Goal: Information Seeking & Learning: Check status

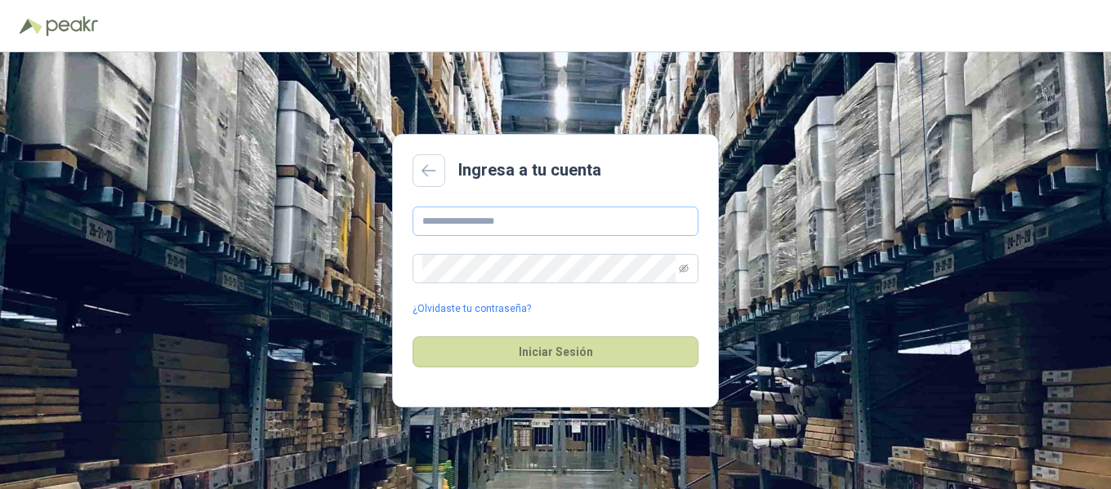
click at [492, 229] on input "text" at bounding box center [555, 221] width 286 height 29
type input "**********"
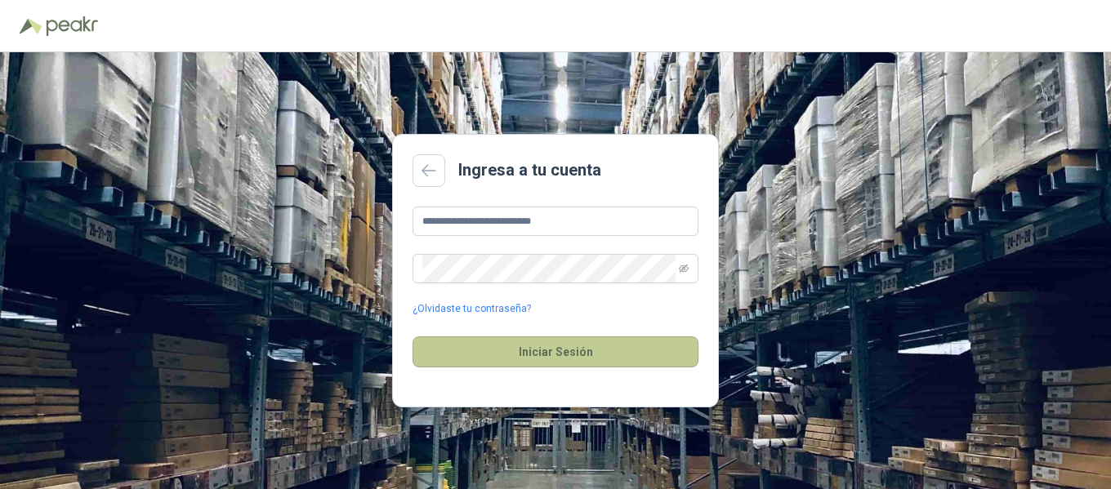
click at [536, 350] on button "Iniciar Sesión" at bounding box center [555, 352] width 286 height 31
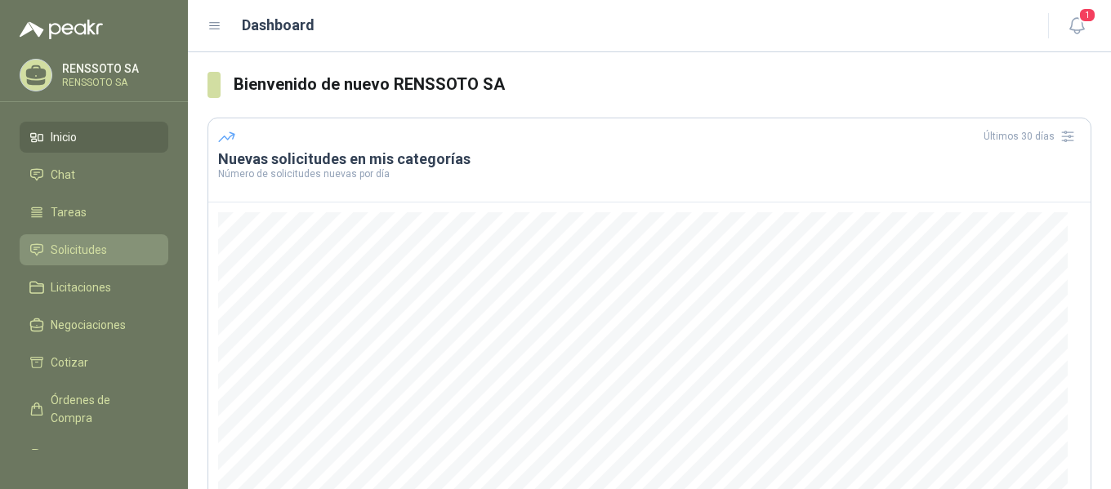
click at [82, 243] on span "Solicitudes" at bounding box center [79, 250] width 56 height 18
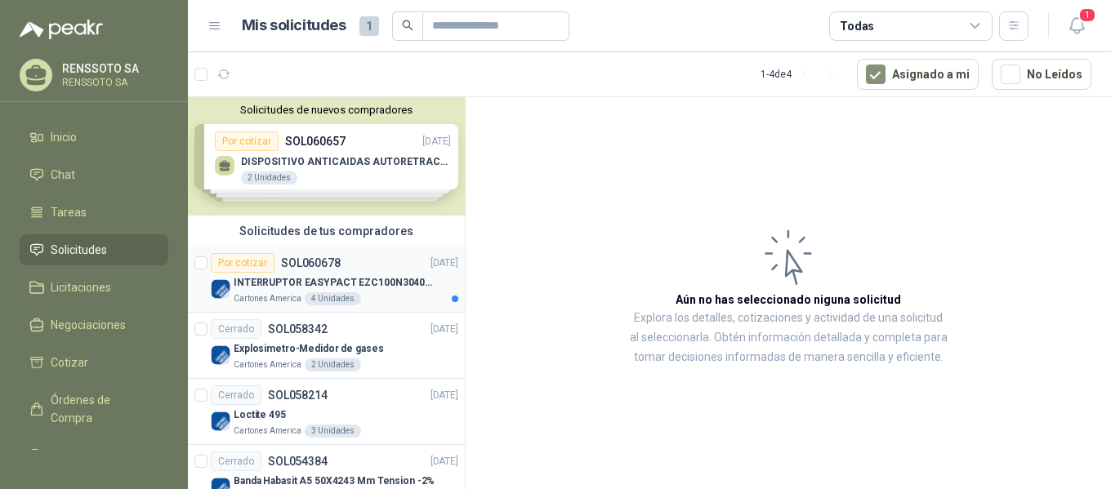
click at [270, 288] on p "INTERRUPTOR EASYPACT EZC100N3040C 40AMP 25K [PERSON_NAME]" at bounding box center [335, 283] width 203 height 16
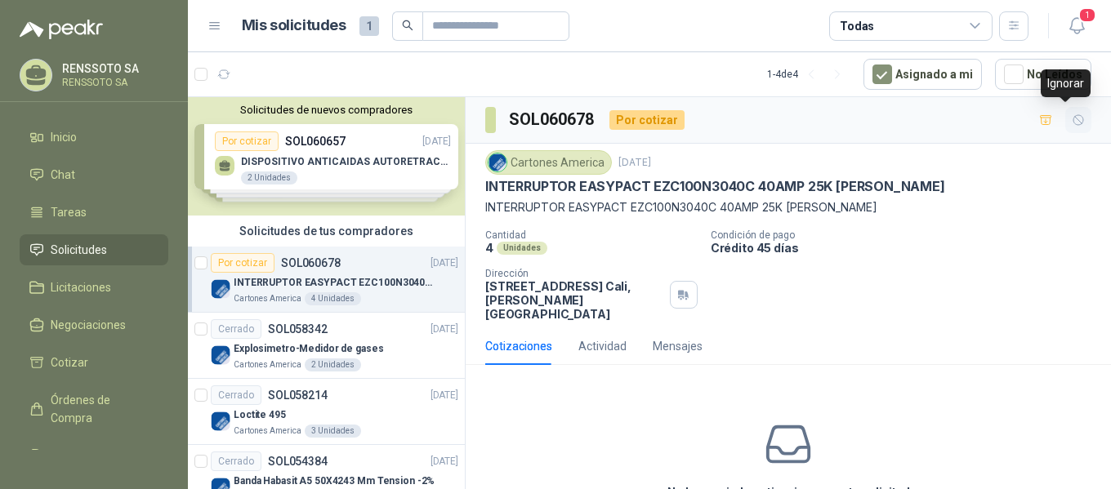
click at [1072, 120] on icon "button" at bounding box center [1079, 121] width 14 height 14
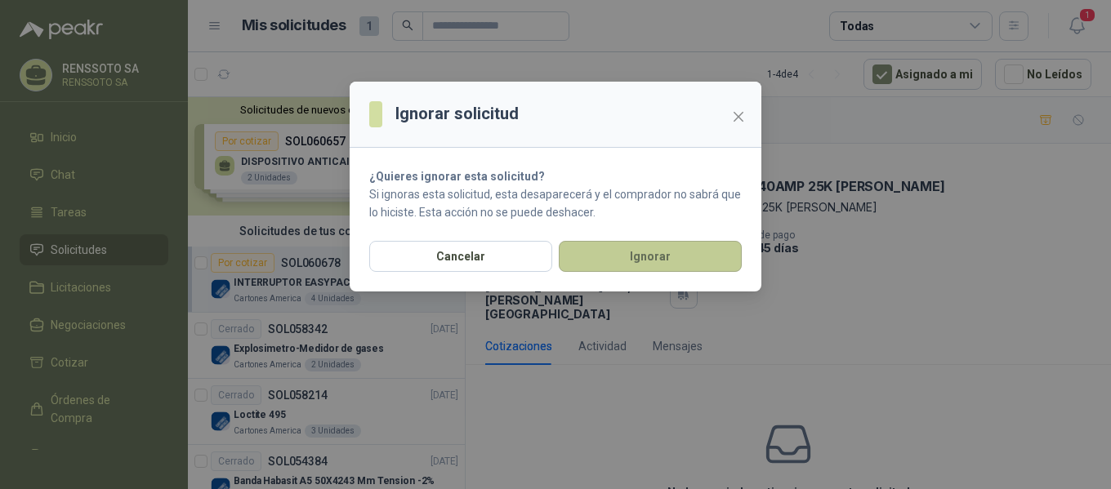
click at [630, 252] on button "Ignorar" at bounding box center [650, 256] width 183 height 31
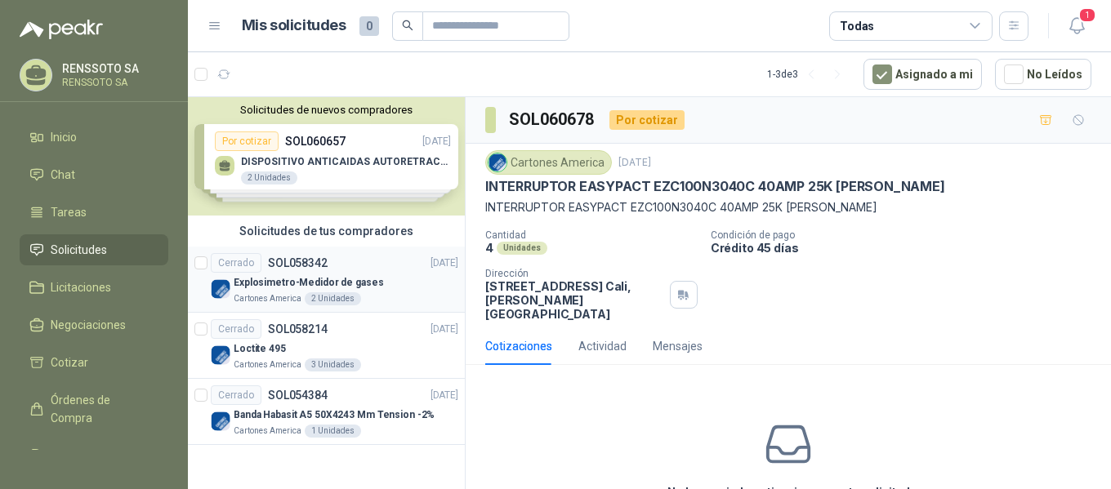
click at [350, 282] on p "Explosimetro-Medidor de gases" at bounding box center [309, 283] width 150 height 16
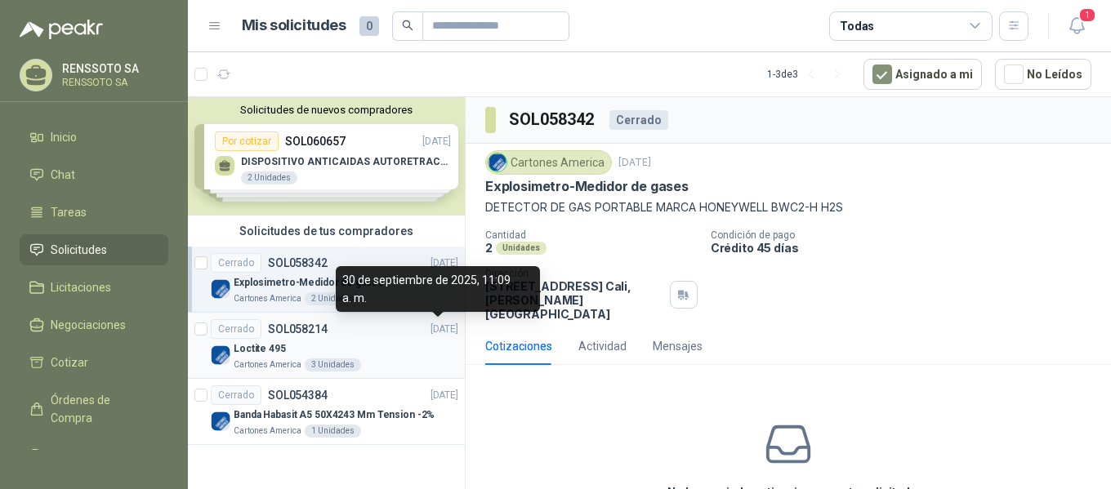
click at [430, 334] on p "[DATE]" at bounding box center [444, 330] width 28 height 16
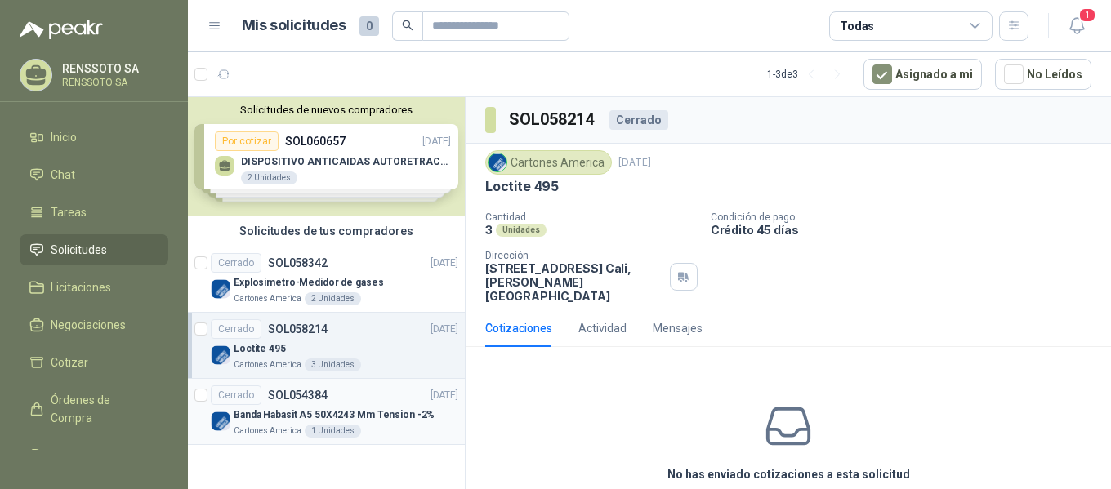
click at [352, 419] on p "Banda Habasit A5 50X4243 Mm Tension -2%" at bounding box center [334, 416] width 201 height 16
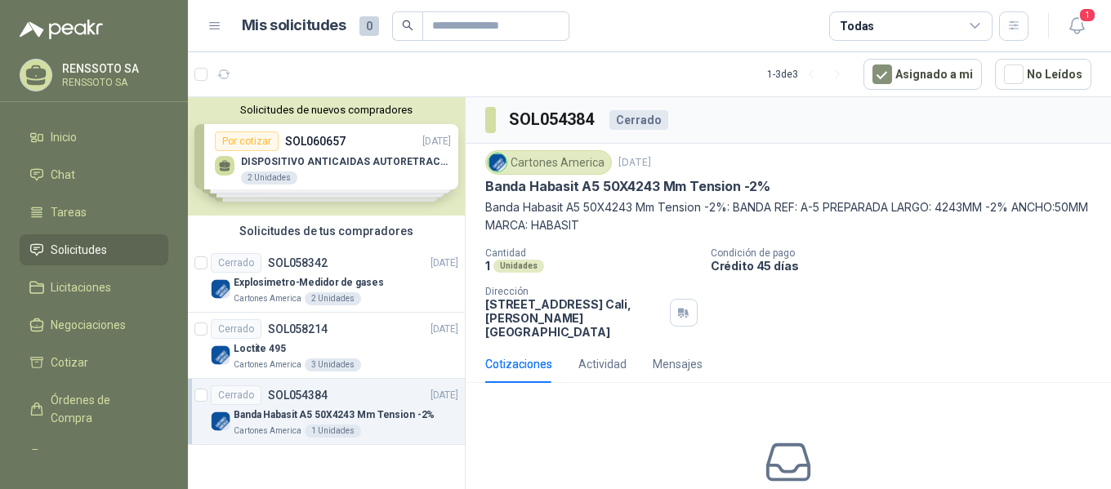
drag, startPoint x: 352, startPoint y: 419, endPoint x: 614, endPoint y: 430, distance: 262.4
click at [614, 430] on div "No has enviado cotizaciones a esta solicitud" at bounding box center [788, 478] width 645 height 164
click at [428, 417] on div "Banda Habasit A5 50X4243 Mm Tension -2%" at bounding box center [346, 415] width 225 height 20
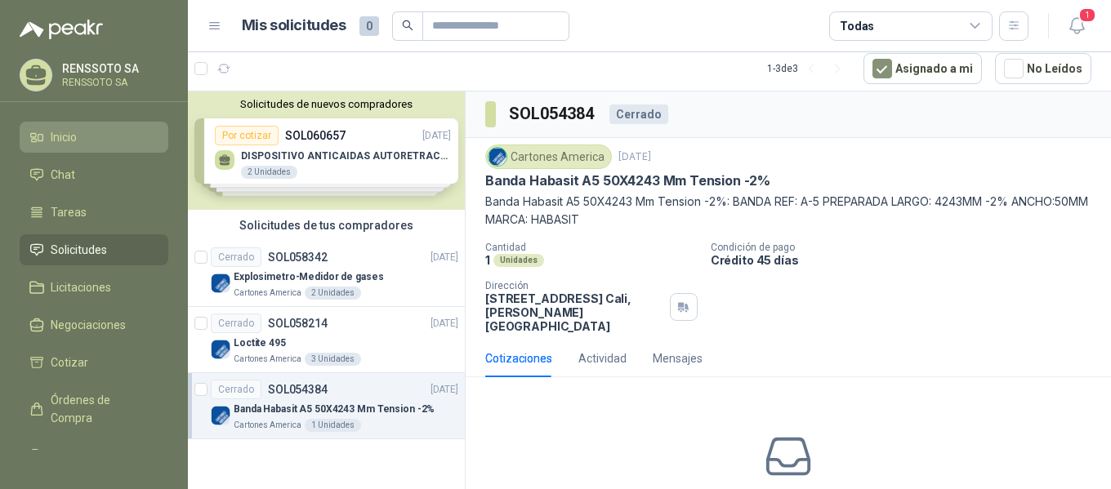
click at [53, 142] on span "Inicio" at bounding box center [64, 137] width 26 height 18
